Goal: Use online tool/utility: Utilize a website feature to perform a specific function

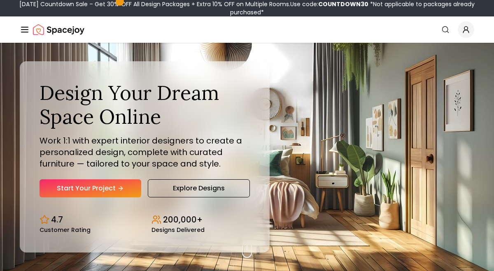
click at [119, 189] on icon "Hero section" at bounding box center [120, 188] width 7 height 7
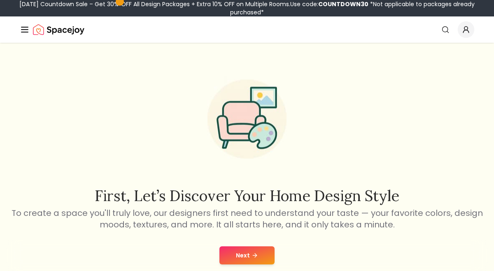
click at [246, 248] on button "Next" at bounding box center [246, 255] width 55 height 18
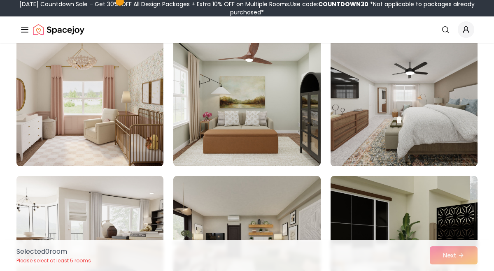
scroll to position [347, 0]
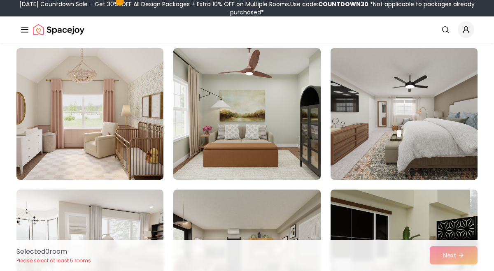
click at [402, 128] on img at bounding box center [403, 114] width 147 height 132
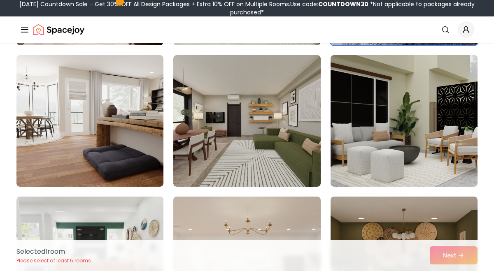
scroll to position [487, 0]
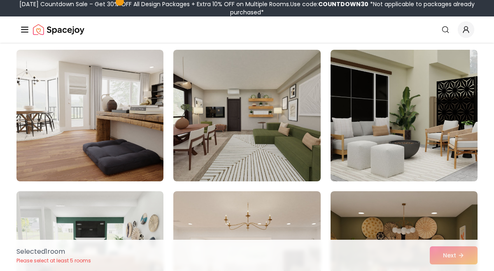
click at [373, 112] on img at bounding box center [403, 116] width 147 height 132
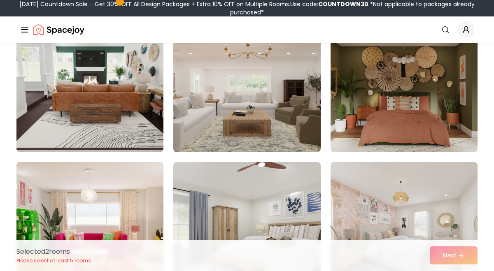
scroll to position [655, 0]
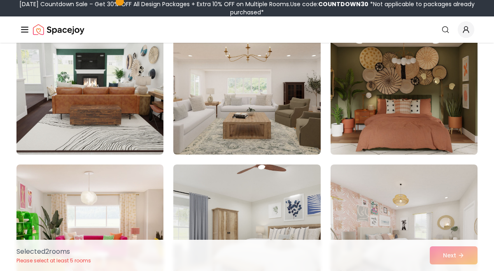
click at [438, 96] on img at bounding box center [404, 89] width 154 height 138
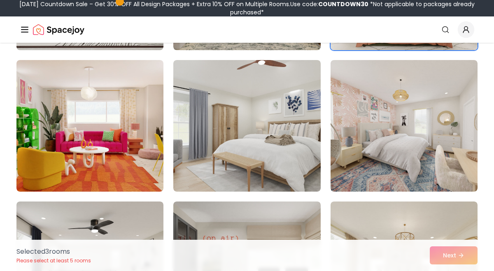
click at [438, 97] on img at bounding box center [403, 126] width 147 height 132
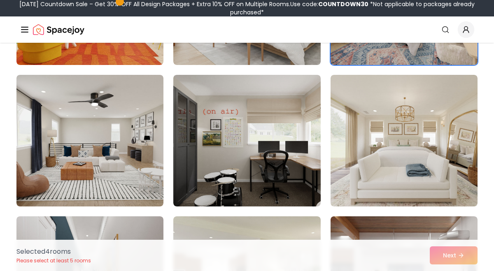
scroll to position [887, 0]
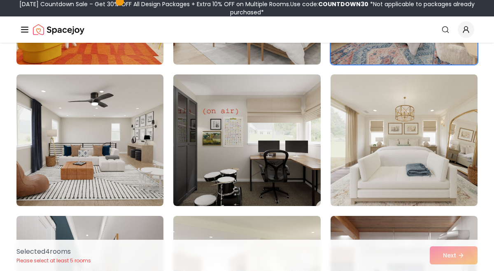
click at [438, 97] on img at bounding box center [403, 140] width 147 height 132
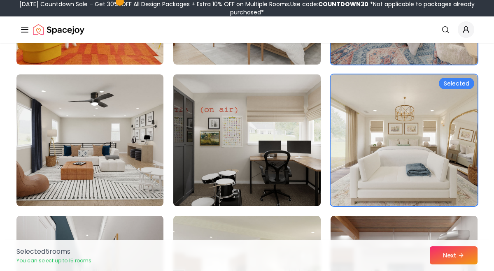
click at [261, 178] on img at bounding box center [247, 140] width 154 height 138
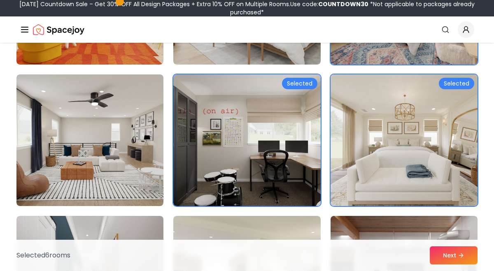
click at [372, 162] on img at bounding box center [404, 140] width 154 height 138
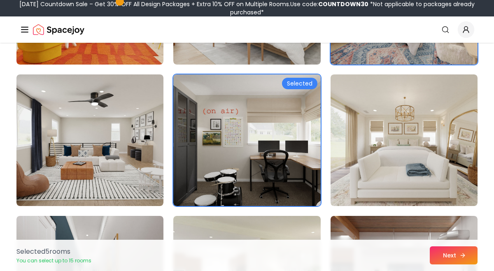
click at [452, 259] on button "Next" at bounding box center [454, 255] width 48 height 18
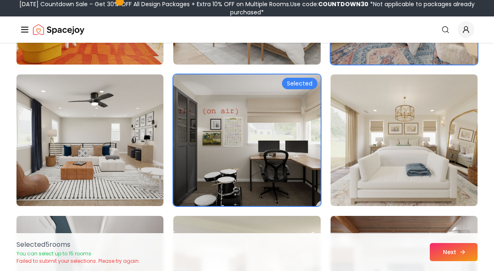
click at [458, 253] on button "Next" at bounding box center [454, 252] width 48 height 18
